Goal: Information Seeking & Learning: Learn about a topic

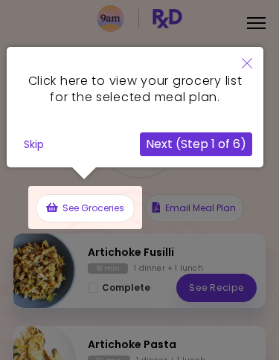
click at [248, 59] on icon "Close" at bounding box center [247, 63] width 10 height 10
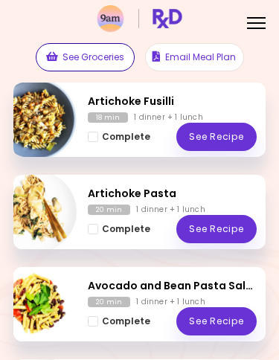
scroll to position [174, 0]
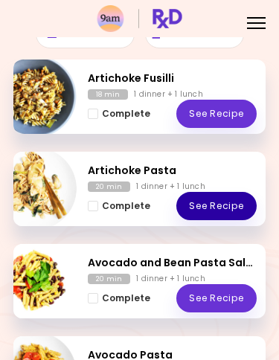
click at [215, 216] on link "See Recipe" at bounding box center [216, 206] width 80 height 28
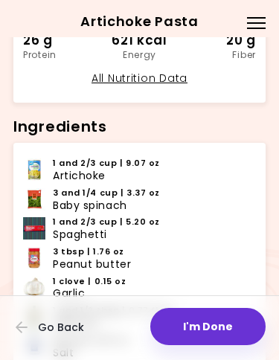
scroll to position [360, 0]
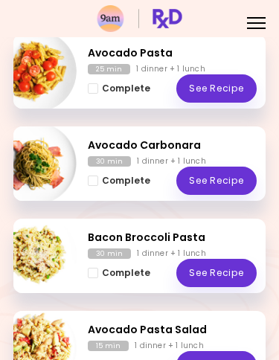
scroll to position [476, 0]
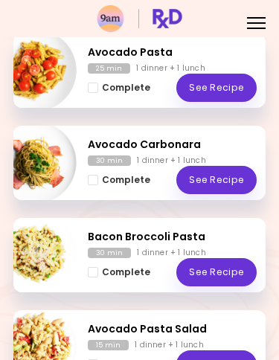
click at [153, 144] on h2 "Avocado Carbonara" at bounding box center [172, 145] width 169 height 16
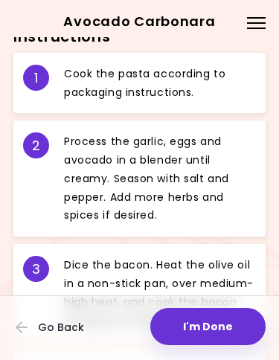
scroll to position [744, 0]
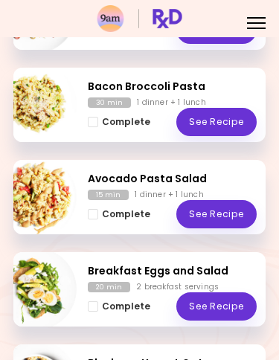
scroll to position [628, 0]
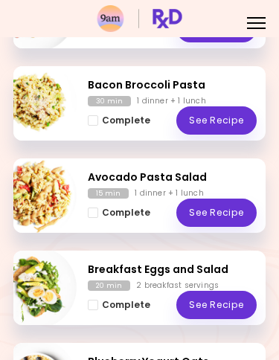
click at [215, 127] on link "See Recipe" at bounding box center [216, 120] width 80 height 28
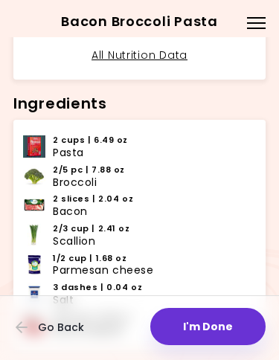
scroll to position [366, 0]
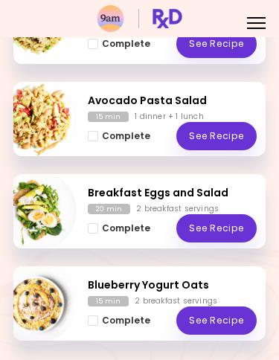
scroll to position [704, 0]
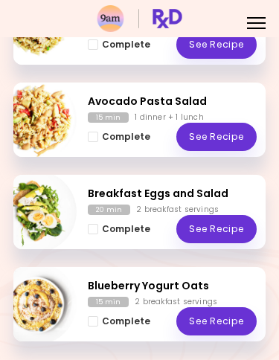
click at [94, 186] on h2 "Breakfast Eggs and Salad" at bounding box center [172, 194] width 169 height 16
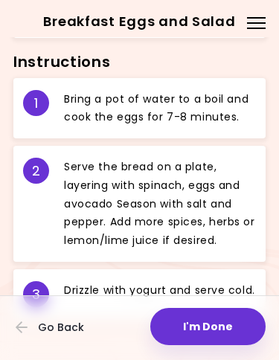
scroll to position [709, 0]
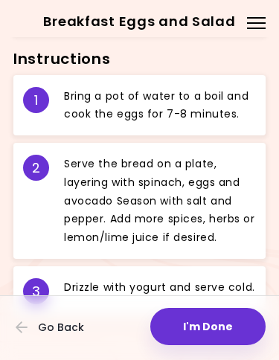
click at [18, 332] on icon "button" at bounding box center [22, 326] width 13 height 13
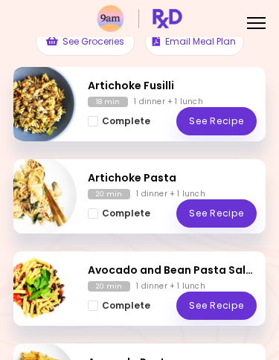
scroll to position [158, 0]
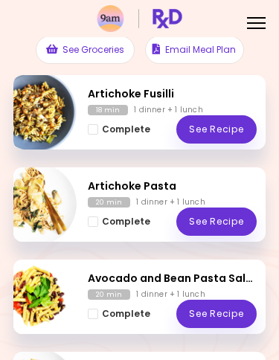
click at [42, 110] on img "Info - Artichoke Fusilli" at bounding box center [35, 112] width 82 height 82
select select "*"
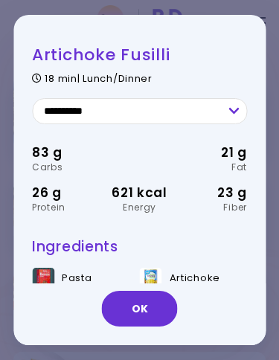
scroll to position [0, 0]
click at [132, 315] on button "OK" at bounding box center [140, 309] width 76 height 36
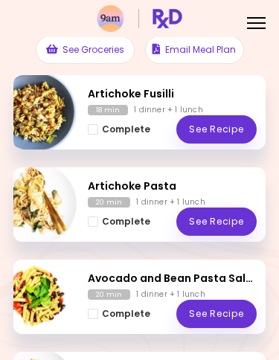
click at [221, 133] on link "See Recipe" at bounding box center [216, 129] width 80 height 28
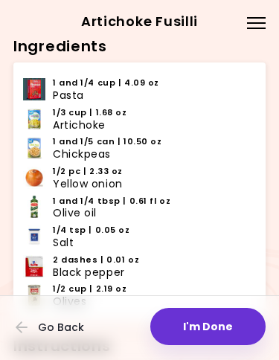
scroll to position [439, 0]
